Goal: Information Seeking & Learning: Learn about a topic

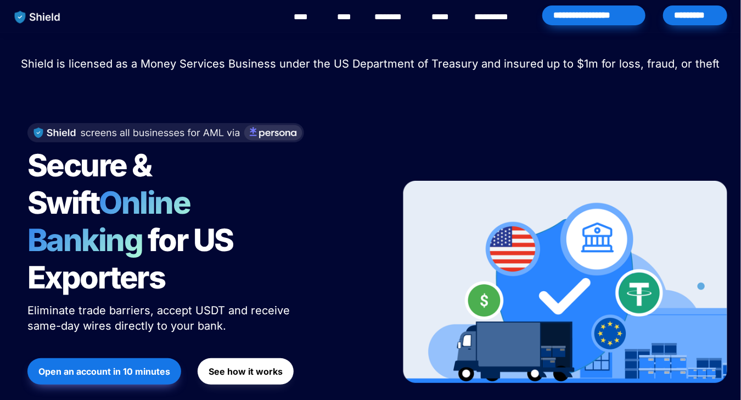
click at [381, 20] on link "********" at bounding box center [394, 16] width 39 height 13
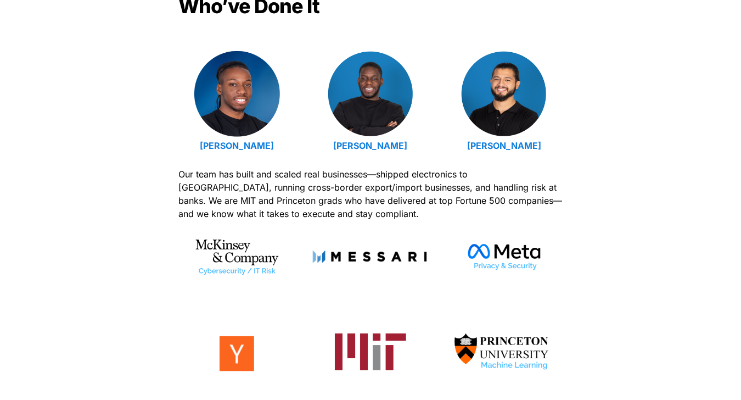
scroll to position [399, 0]
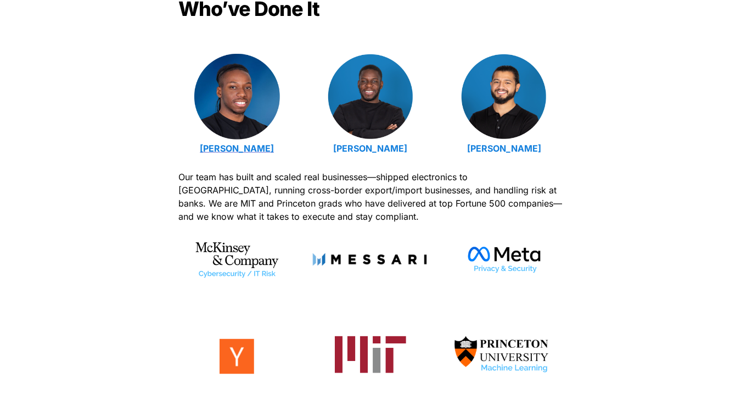
drag, startPoint x: 295, startPoint y: 144, endPoint x: 196, endPoint y: 147, distance: 100.0
click at [196, 147] on p "[PERSON_NAME]" at bounding box center [236, 148] width 117 height 18
click at [438, 153] on div "[PERSON_NAME] [PERSON_NAME] [PERSON_NAME]" at bounding box center [370, 105] width 384 height 103
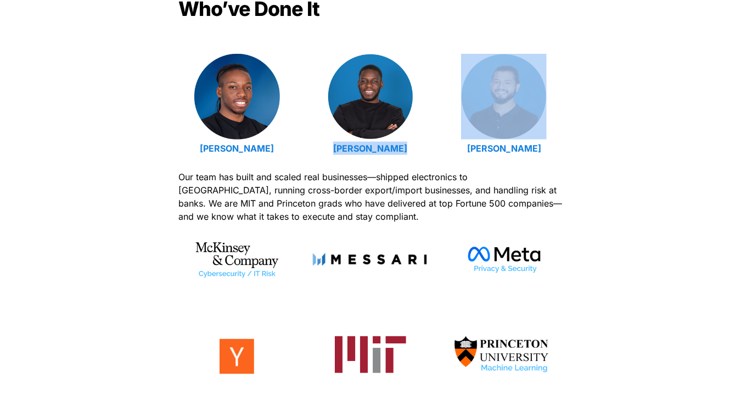
drag, startPoint x: 438, startPoint y: 153, endPoint x: 331, endPoint y: 147, distance: 107.3
click at [331, 147] on div "[PERSON_NAME] [PERSON_NAME] [PERSON_NAME]" at bounding box center [370, 105] width 384 height 103
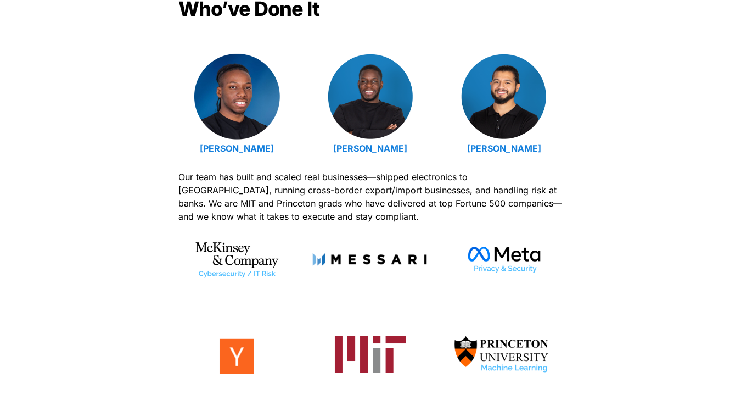
click at [348, 172] on span "Our team has built and scaled real businesses—shipped electronics to [GEOGRAPHI…" at bounding box center [371, 196] width 387 height 51
drag, startPoint x: 415, startPoint y: 146, endPoint x: 340, endPoint y: 141, distance: 74.8
click at [340, 141] on p "[PERSON_NAME]" at bounding box center [370, 148] width 117 height 18
drag, startPoint x: 340, startPoint y: 141, endPoint x: 337, endPoint y: 188, distance: 46.8
click at [337, 188] on span "Our team has built and scaled real businesses—shipped electronics to Latin Amer…" at bounding box center [371, 196] width 387 height 51
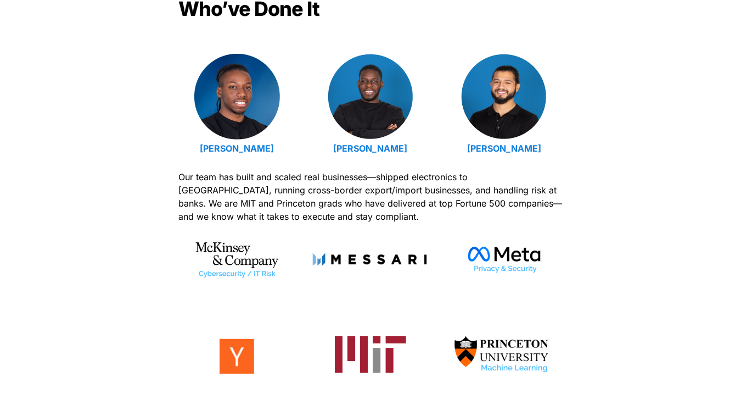
click at [432, 147] on div "Emmanuel Udotong Isaiah Udotong Luis Carchi" at bounding box center [370, 105] width 384 height 103
drag, startPoint x: 422, startPoint y: 154, endPoint x: 335, endPoint y: 149, distance: 87.5
click at [335, 149] on p "Isaiah Udotong" at bounding box center [370, 148] width 117 height 18
